Goal: Navigation & Orientation: Find specific page/section

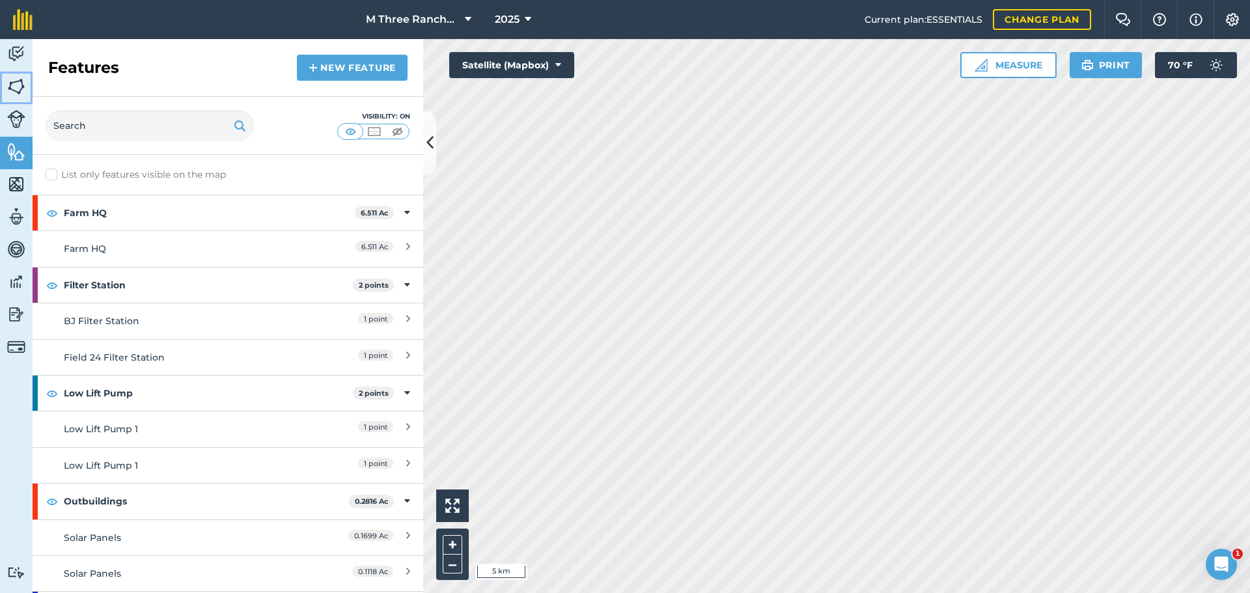
click at [15, 91] on img at bounding box center [16, 87] width 18 height 20
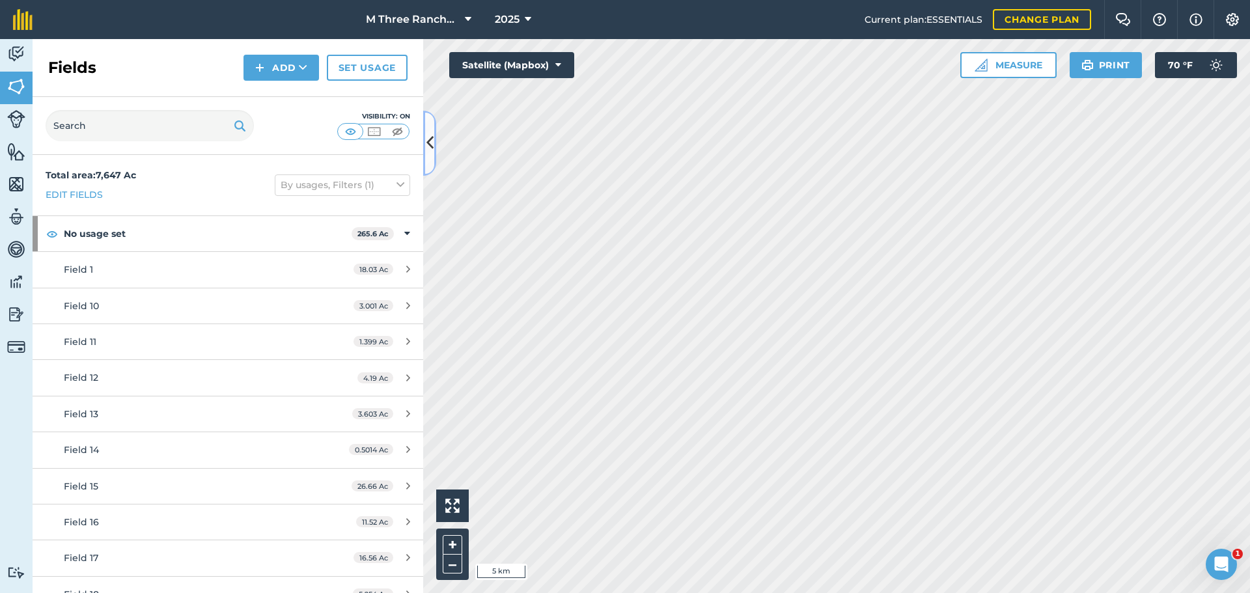
click at [425, 148] on button at bounding box center [429, 143] width 13 height 65
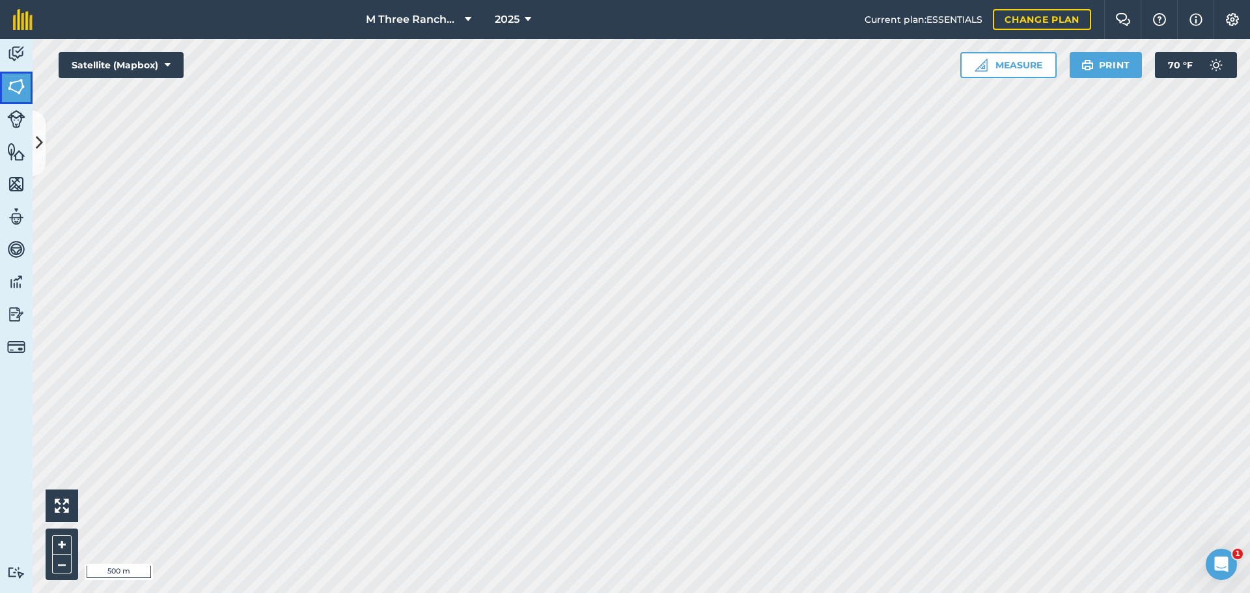
click at [25, 93] on link "Fields" at bounding box center [16, 88] width 33 height 33
